Goal: Task Accomplishment & Management: Manage account settings

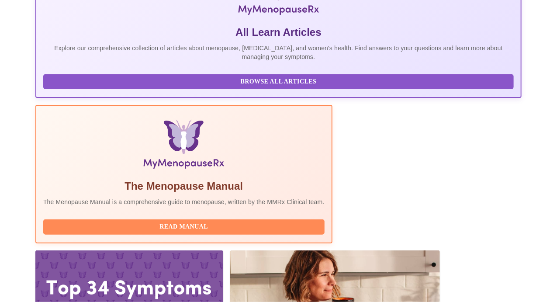
scroll to position [187, 0]
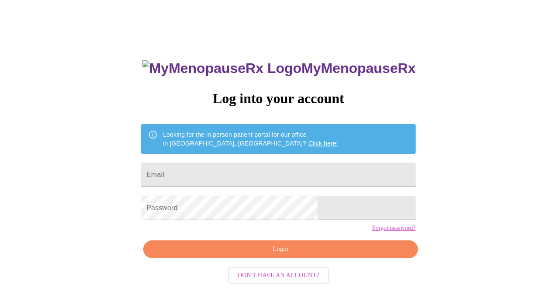
scroll to position [17, 0]
click at [211, 176] on input "Email" at bounding box center [278, 175] width 274 height 24
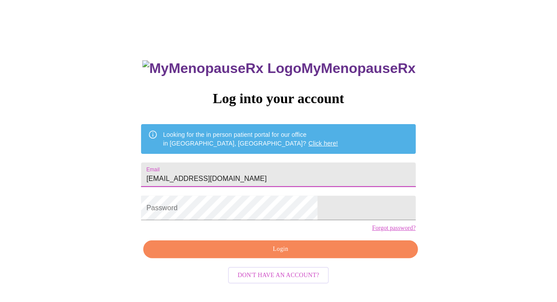
type input "[EMAIL_ADDRESS][DOMAIN_NAME]"
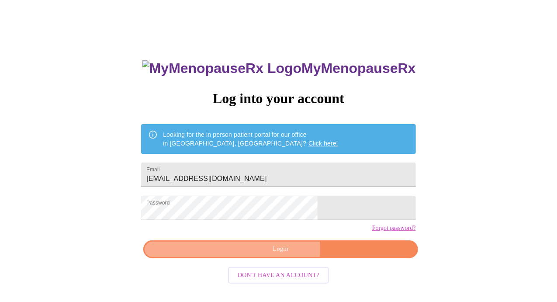
click at [267, 255] on span "Login" at bounding box center [280, 249] width 254 height 11
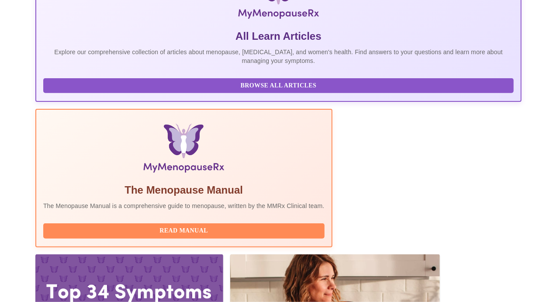
scroll to position [187, 0]
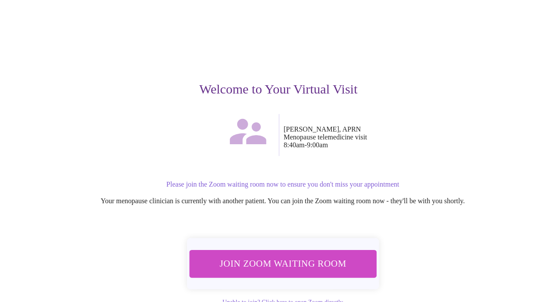
scroll to position [74, 0]
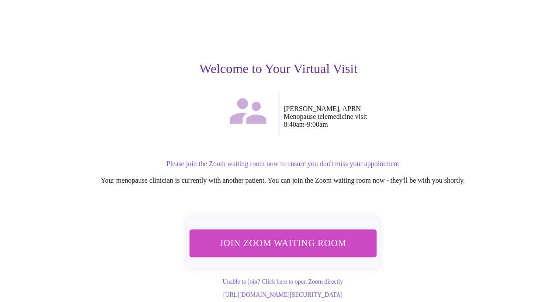
click at [273, 235] on span "Join Zoom Waiting Room" at bounding box center [283, 243] width 164 height 16
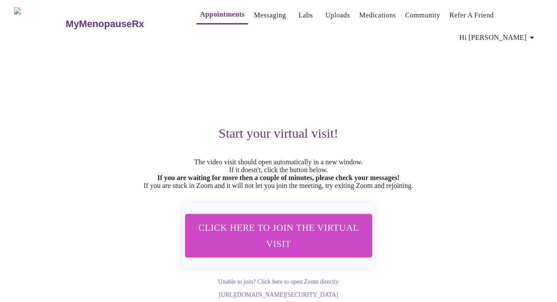
scroll to position [0, 0]
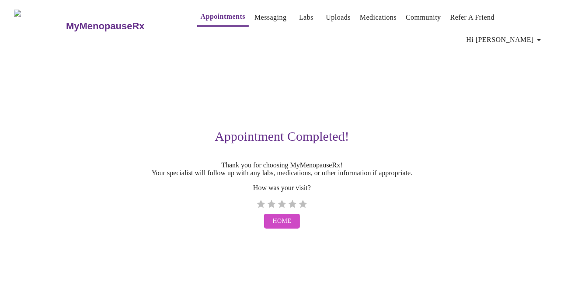
click at [66, 140] on div "Appointment Completed! Thank you for choosing MyMenopauseRx! Your specialist wi…" at bounding box center [282, 141] width 536 height 184
click at [303, 200] on label "5 Stars" at bounding box center [303, 204] width 10 height 10
click at [256, 207] on input "5 Stars" at bounding box center [255, 207] width 0 height 0
radio input "true"
click at [285, 218] on span "Home" at bounding box center [282, 221] width 19 height 11
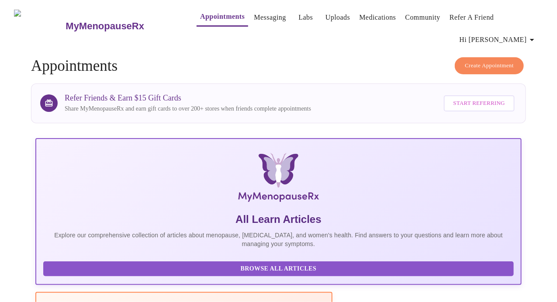
click at [298, 14] on link "Labs" at bounding box center [305, 17] width 14 height 12
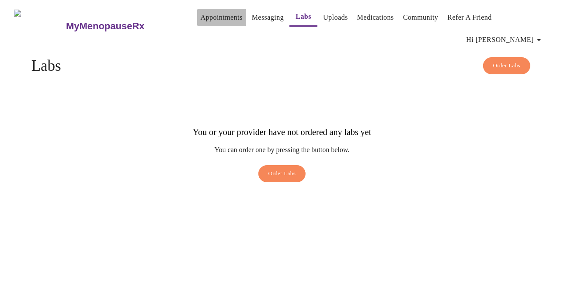
click at [201, 22] on link "Appointments" at bounding box center [222, 17] width 42 height 12
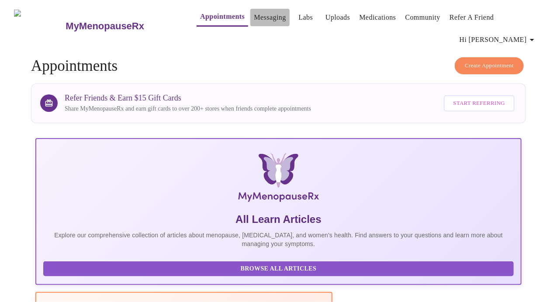
click at [258, 16] on link "Messaging" at bounding box center [270, 17] width 32 height 12
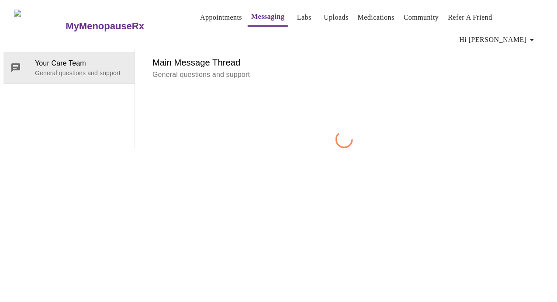
scroll to position [45, 0]
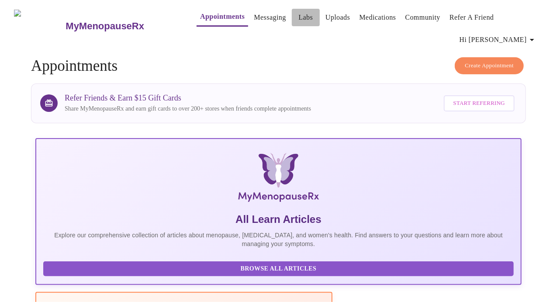
click at [298, 14] on link "Labs" at bounding box center [305, 17] width 14 height 12
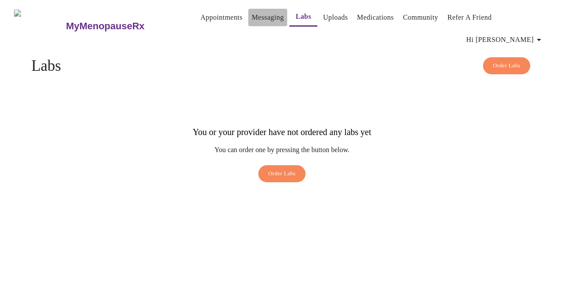
click at [252, 16] on link "Messaging" at bounding box center [268, 17] width 32 height 12
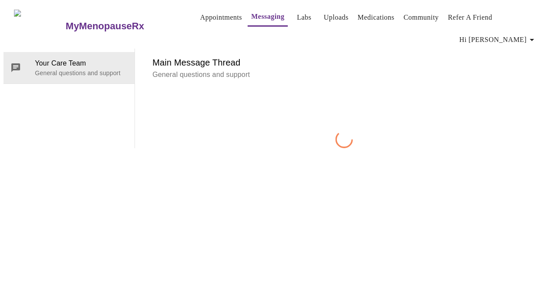
scroll to position [45, 0]
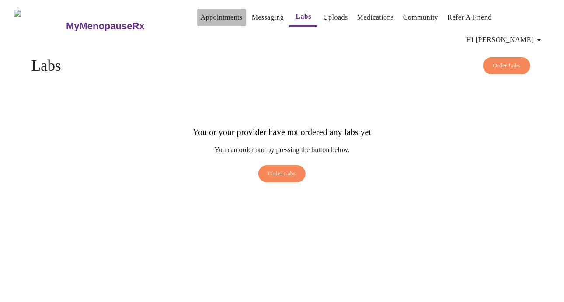
click at [207, 21] on link "Appointments" at bounding box center [222, 17] width 42 height 12
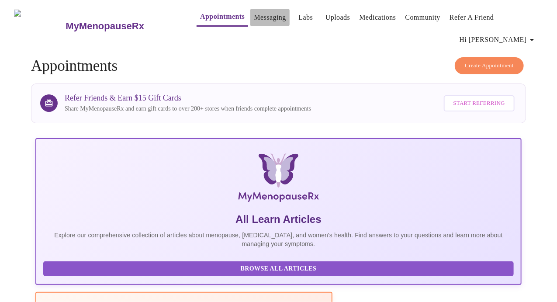
click at [258, 17] on link "Messaging" at bounding box center [270, 17] width 32 height 12
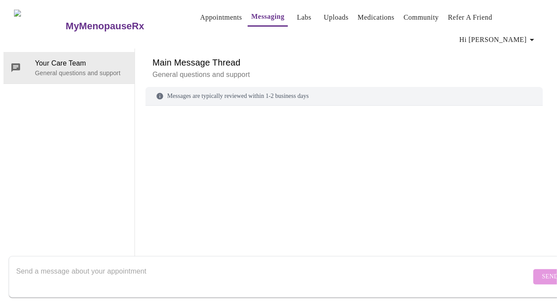
click at [297, 16] on link "Labs" at bounding box center [304, 17] width 14 height 12
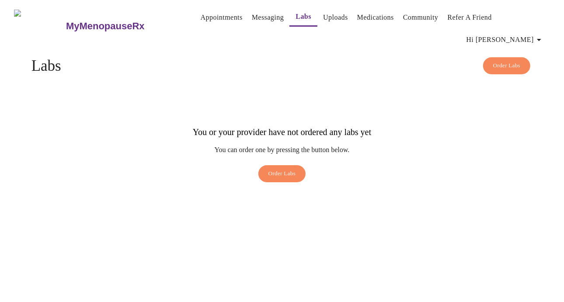
click at [371, 22] on link "Medications" at bounding box center [375, 17] width 37 height 12
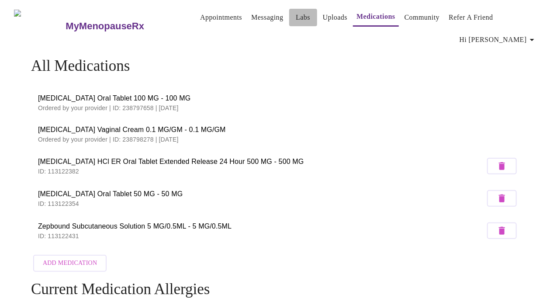
click at [296, 14] on link "Labs" at bounding box center [303, 17] width 14 height 12
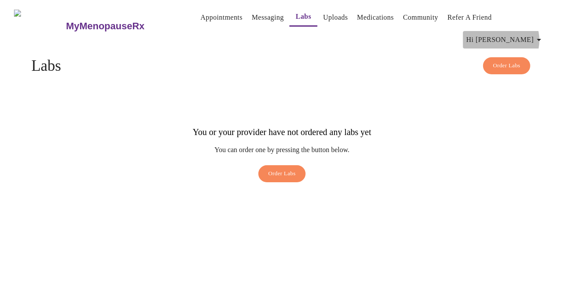
click at [535, 34] on span "Hi [PERSON_NAME]" at bounding box center [505, 40] width 78 height 12
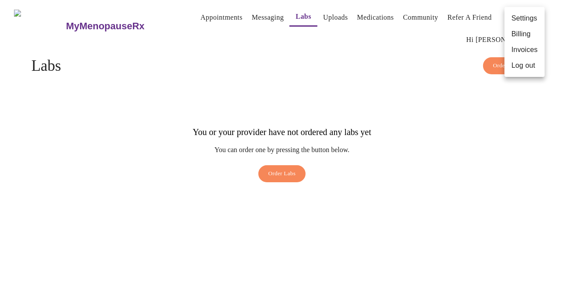
click at [463, 17] on div at bounding box center [282, 151] width 564 height 302
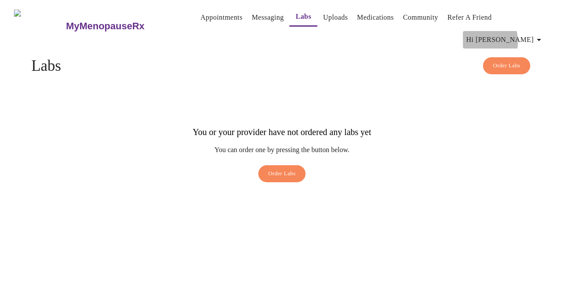
click at [513, 34] on span "Hi [PERSON_NAME]" at bounding box center [505, 40] width 78 height 12
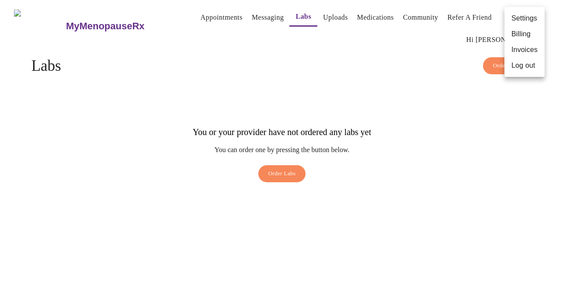
click at [518, 40] on li "Billing" at bounding box center [524, 34] width 40 height 16
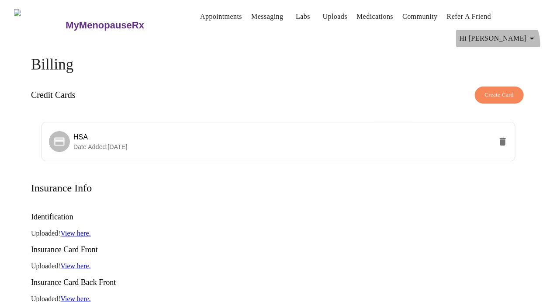
click at [532, 41] on span "Hi [PERSON_NAME]" at bounding box center [499, 38] width 78 height 12
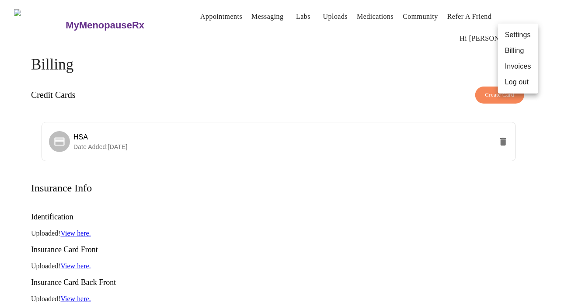
click at [525, 66] on li "Invoices" at bounding box center [518, 67] width 40 height 16
